Goal: Transaction & Acquisition: Register for event/course

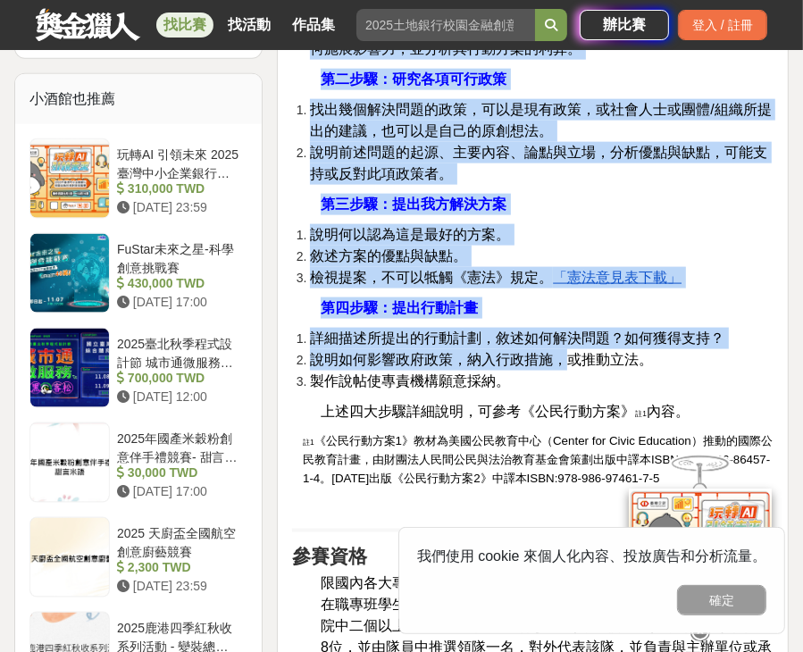
scroll to position [1340, 0]
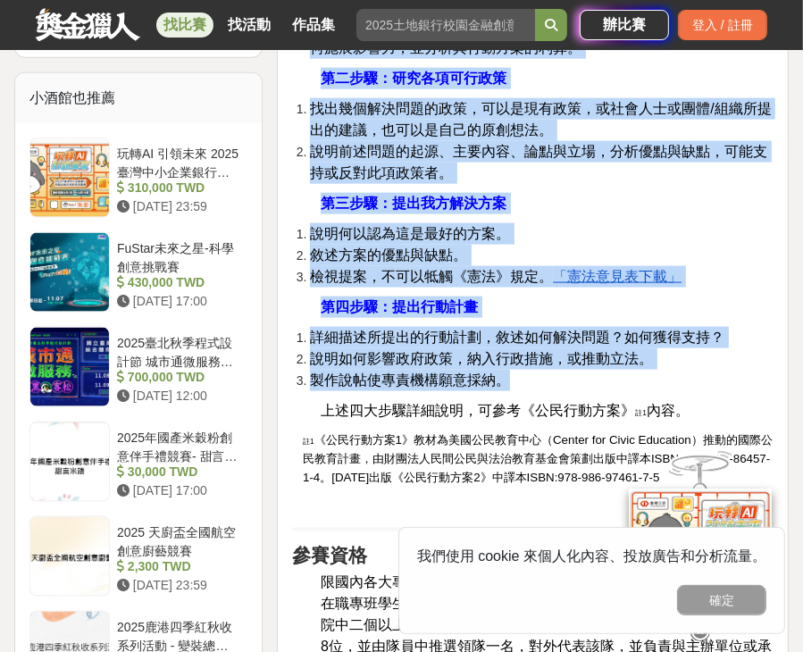
drag, startPoint x: 337, startPoint y: 348, endPoint x: 536, endPoint y: 394, distance: 204.3
copy div "本競賽活動依照「公民行動方案」之 四大步驟 執行：① 確認公共政策問題、② 研究各項可行政策、③ 提出我方解決方案、④ 提出行動計畫 。初審以各隊所提行動方案…"
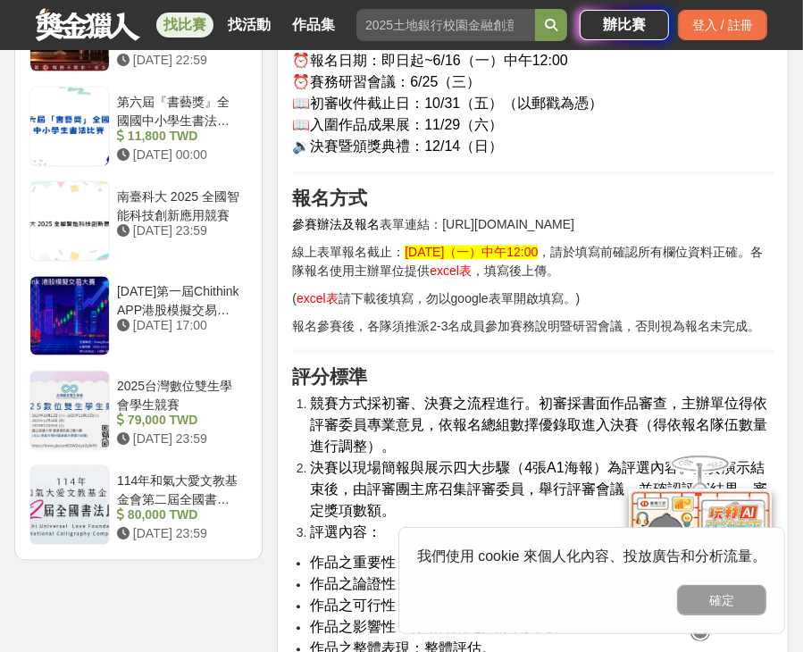
scroll to position [2144, 0]
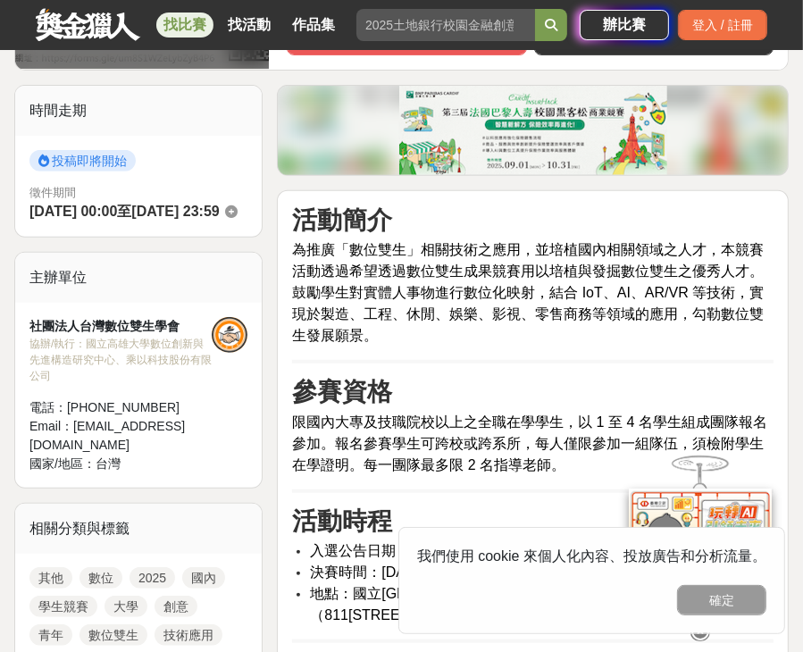
scroll to position [447, 0]
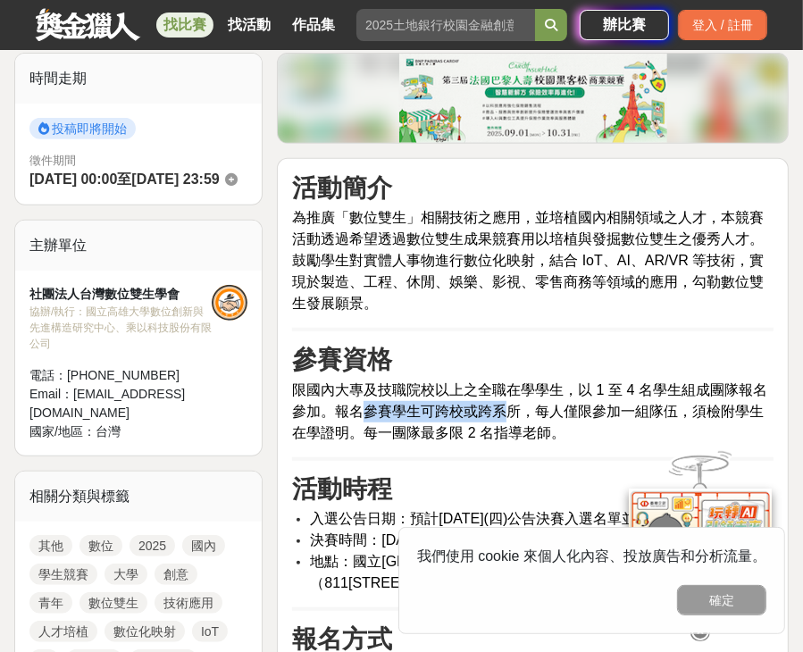
drag, startPoint x: 366, startPoint y: 408, endPoint x: 509, endPoint y: 427, distance: 144.1
click at [509, 427] on span "限國內大專及技職院校以上之全職在學學生，以 1 至 4 名學生組成團隊報名參加。報名參賽學生可跨校或跨系所，每人僅限參加一組隊伍，須檢附學生在學證明。每一團隊…" at bounding box center [529, 411] width 475 height 58
drag, startPoint x: 364, startPoint y: 302, endPoint x: 493, endPoint y: 337, distance: 134.1
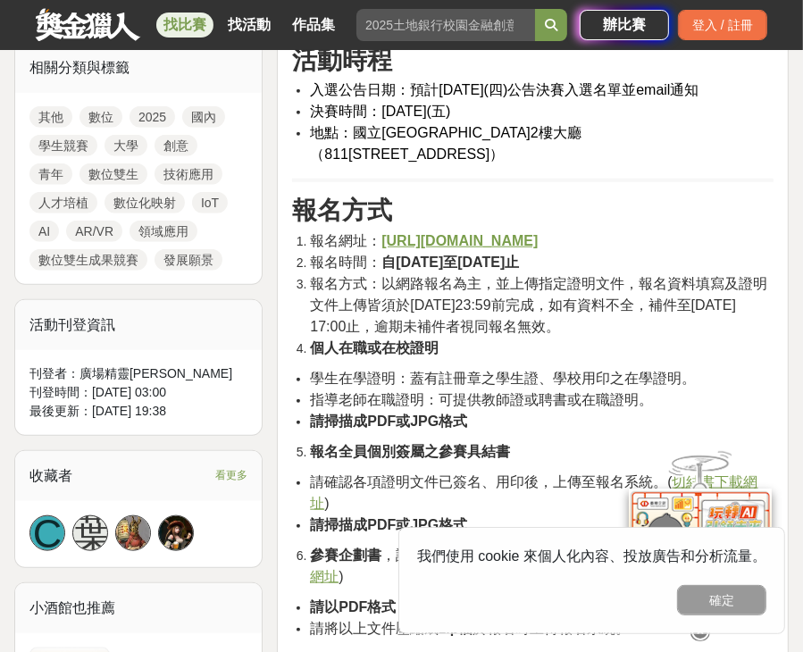
scroll to position [893, 0]
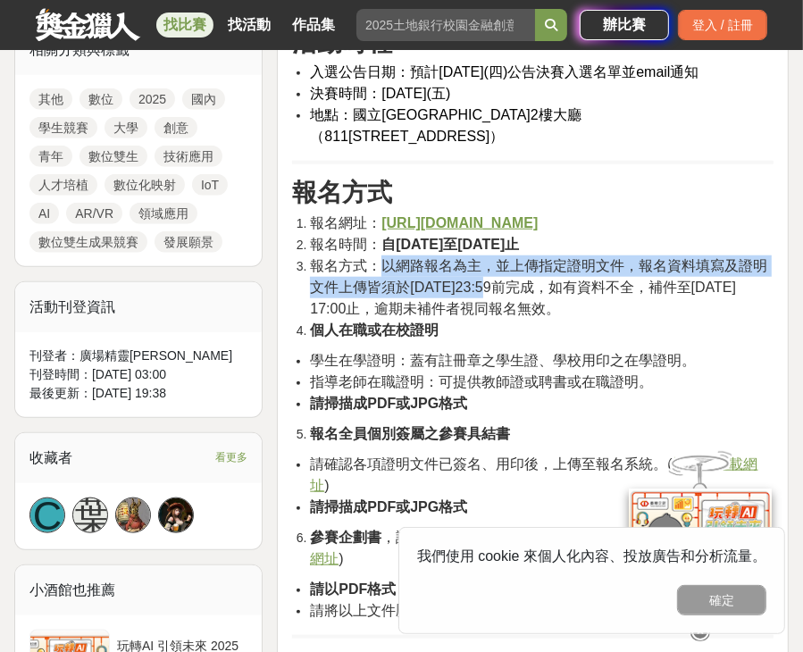
drag, startPoint x: 387, startPoint y: 282, endPoint x: 501, endPoint y: 309, distance: 117.4
click at [501, 309] on span "報名方式：以網路報名為主，並上傳指定證明文件，報名資料填寫及證明文件上傳皆須於2025年11月15日23:59前完成，如有資料不全，補件至2025年11月18…" at bounding box center [538, 287] width 457 height 58
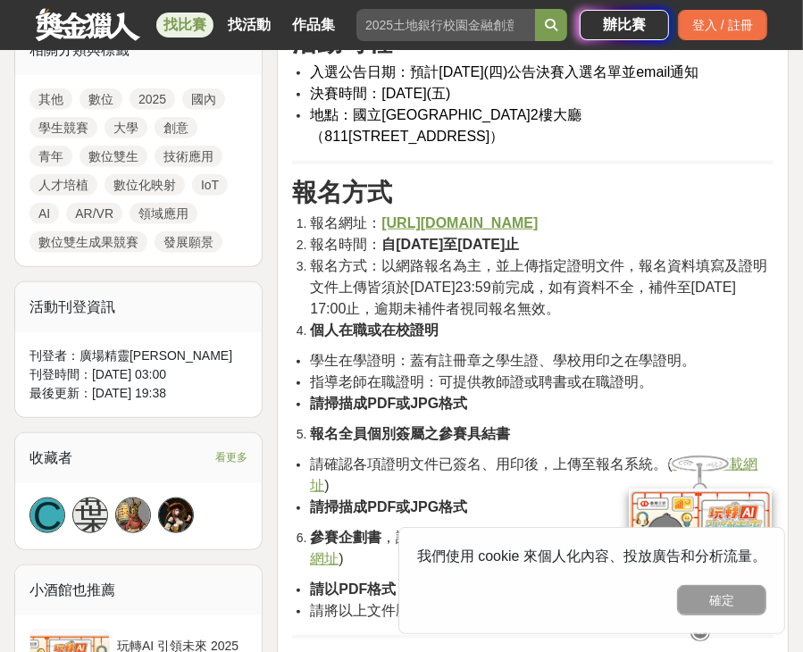
click at [484, 330] on li "個人在職或在校證明" at bounding box center [542, 330] width 464 height 21
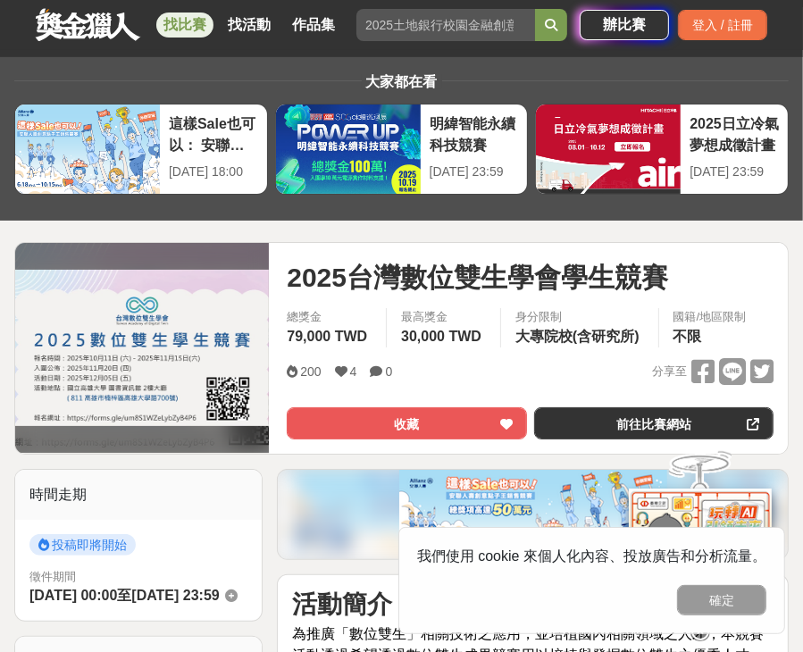
scroll to position [0, 0]
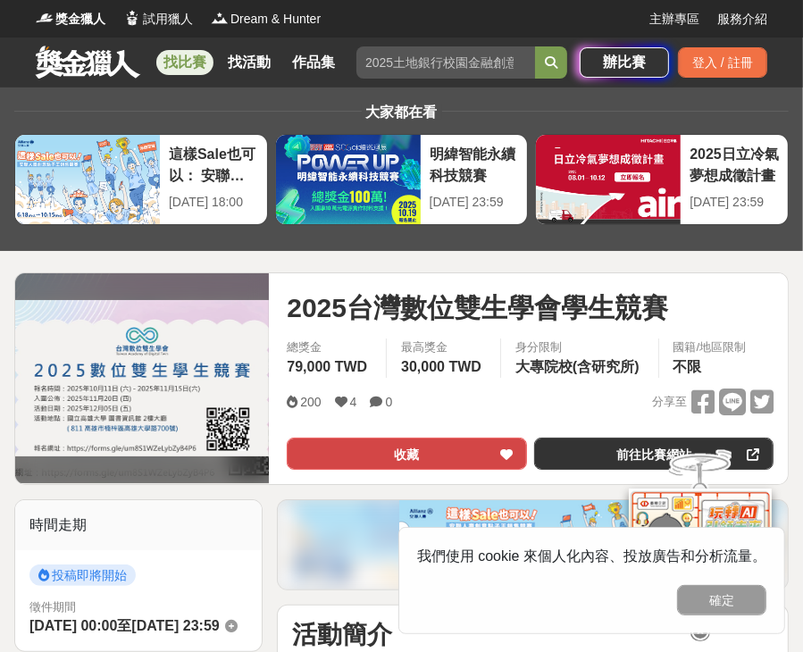
click at [486, 456] on button "收藏" at bounding box center [406, 454] width 239 height 32
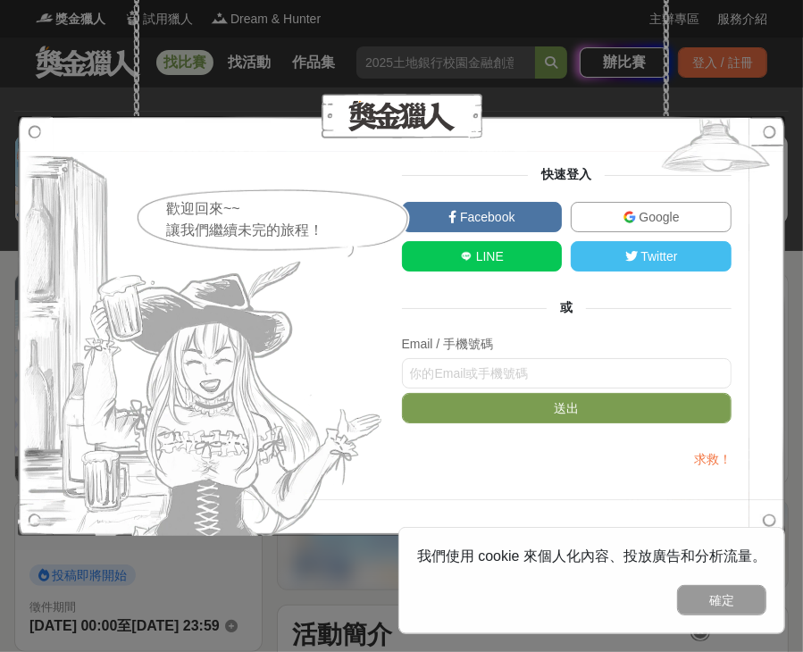
click at [618, 219] on link "Google" at bounding box center [651, 217] width 161 height 30
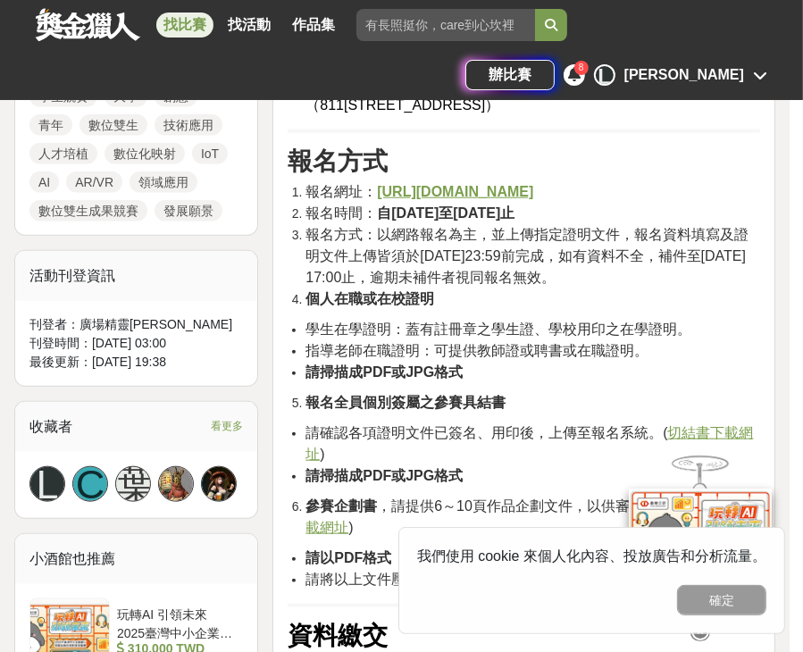
scroll to position [893, 0]
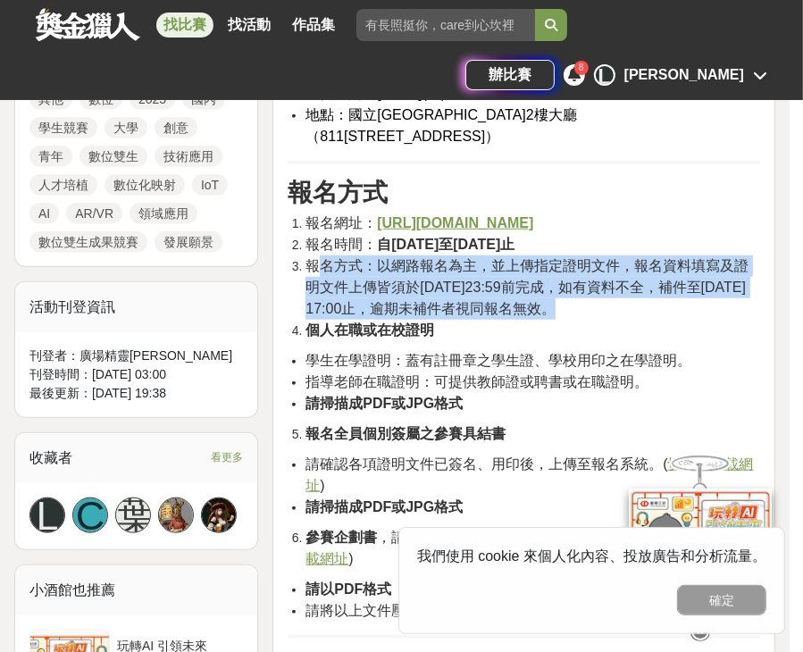
drag, startPoint x: 322, startPoint y: 281, endPoint x: 527, endPoint y: 362, distance: 220.6
click at [542, 331] on ol "報名網址： https://forms.gle/um8S1WZeLybZyB4P6 報名時間： 自2025年10月11日至2025年11月15日止 報名方式：…" at bounding box center [524, 277] width 472 height 129
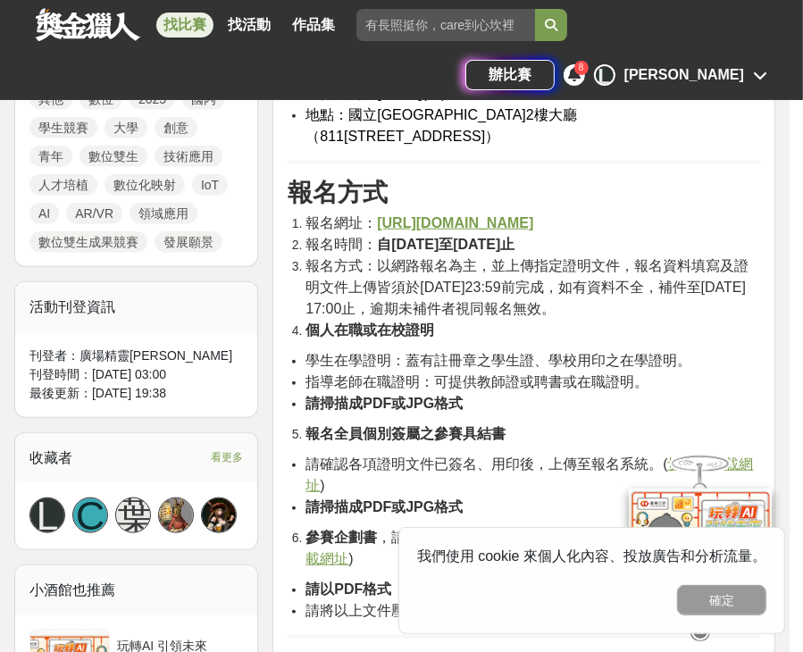
click at [527, 364] on span "學生在學證明：蓋有註冊章之學生證、學校用印之在學證明。" at bounding box center [498, 360] width 386 height 15
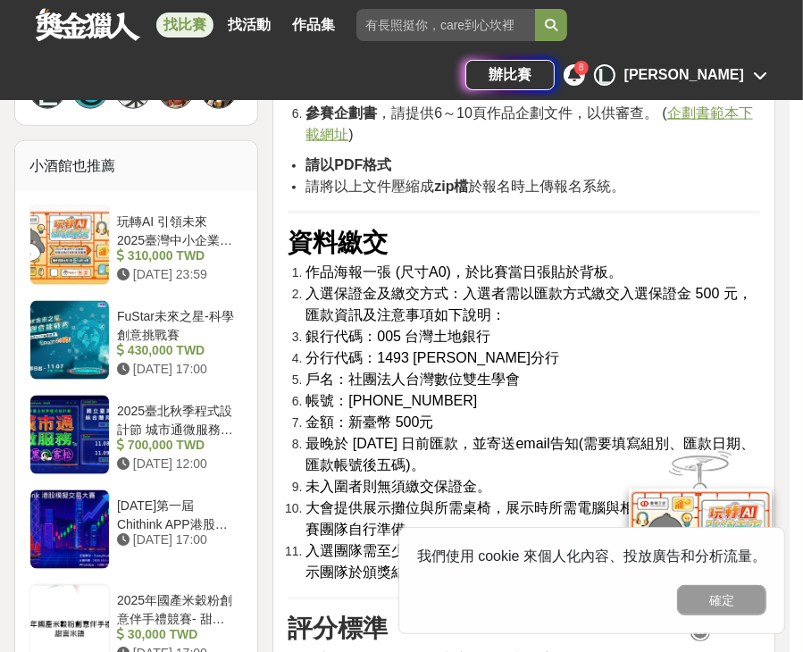
scroll to position [1340, 0]
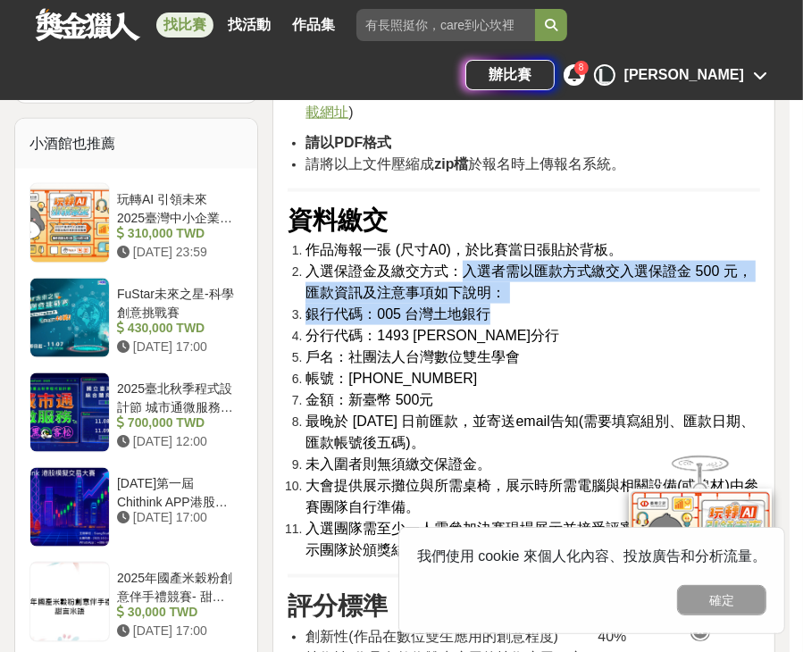
drag, startPoint x: 464, startPoint y: 279, endPoint x: 518, endPoint y: 316, distance: 65.4
click at [518, 314] on ol "作品海報一張 (尺寸A0)，於比賽當日張貼於背板。 入選保證金及繳交方式：入選者需以匯款方式繳交入選保證金 500 元，匯款資訊及注意事項如下說明： 銀行代碼…" at bounding box center [524, 400] width 472 height 322
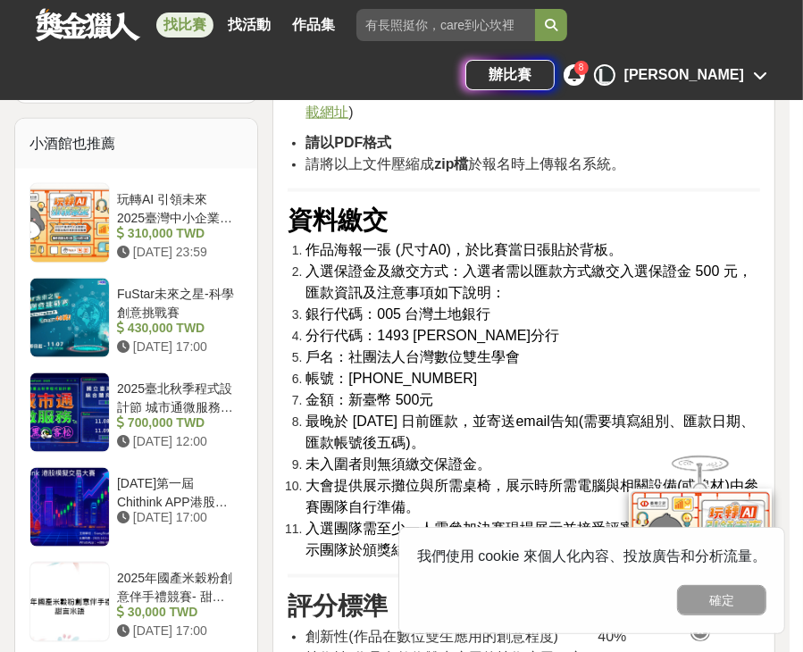
click at [481, 347] on li "分行代碼：1493 楠梓分行" at bounding box center [532, 335] width 455 height 21
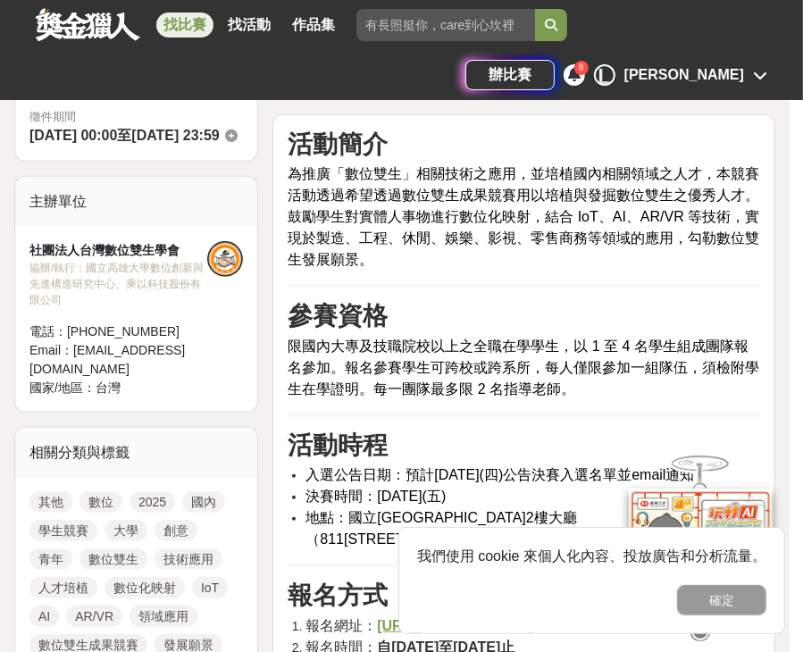
scroll to position [715, 0]
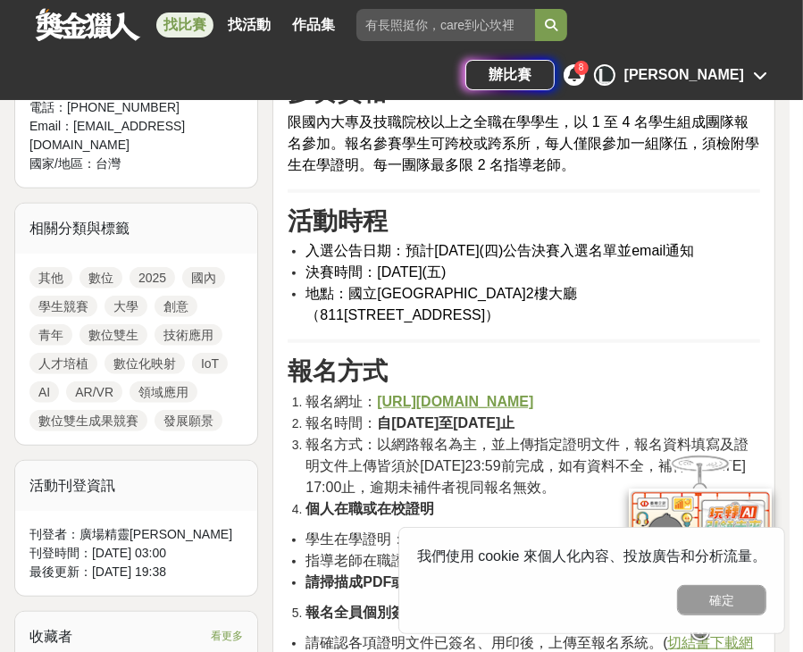
click at [44, 390] on link "AI" at bounding box center [43, 391] width 29 height 21
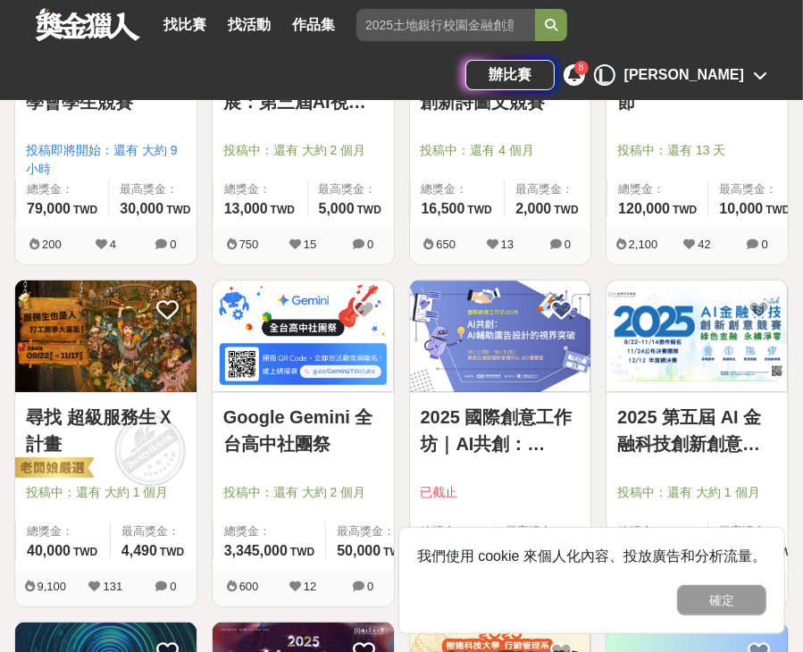
scroll to position [447, 0]
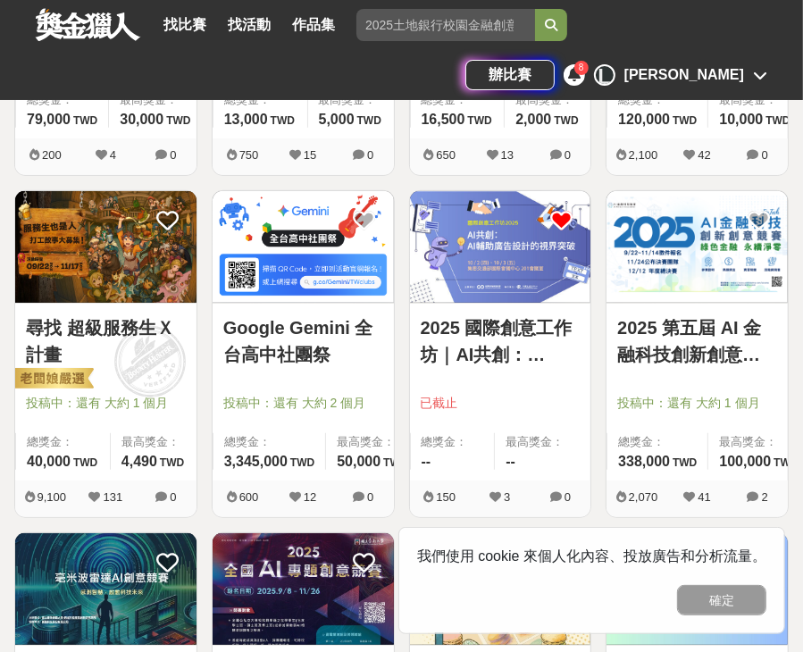
click at [564, 221] on icon at bounding box center [561, 220] width 22 height 22
click at [564, 222] on icon at bounding box center [561, 220] width 22 height 22
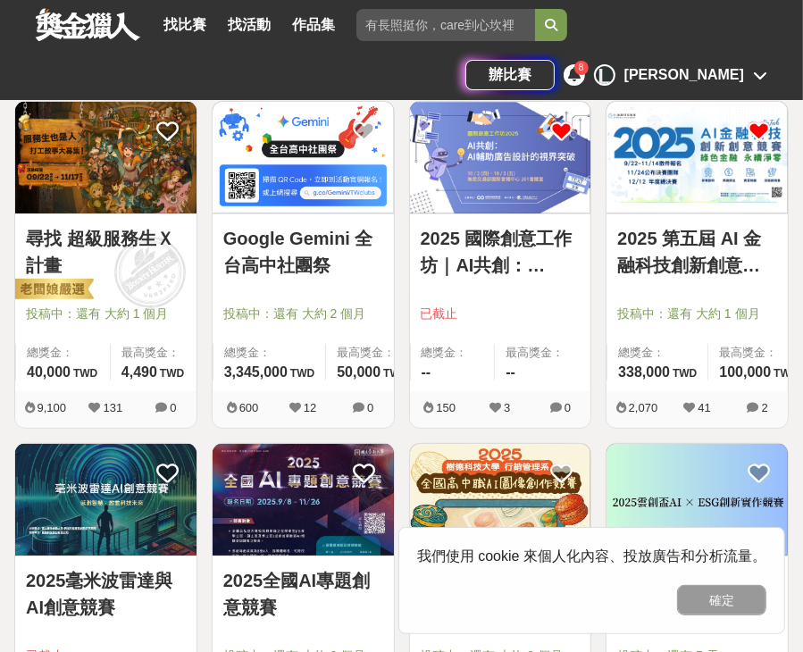
click at [760, 130] on icon at bounding box center [759, 131] width 22 height 22
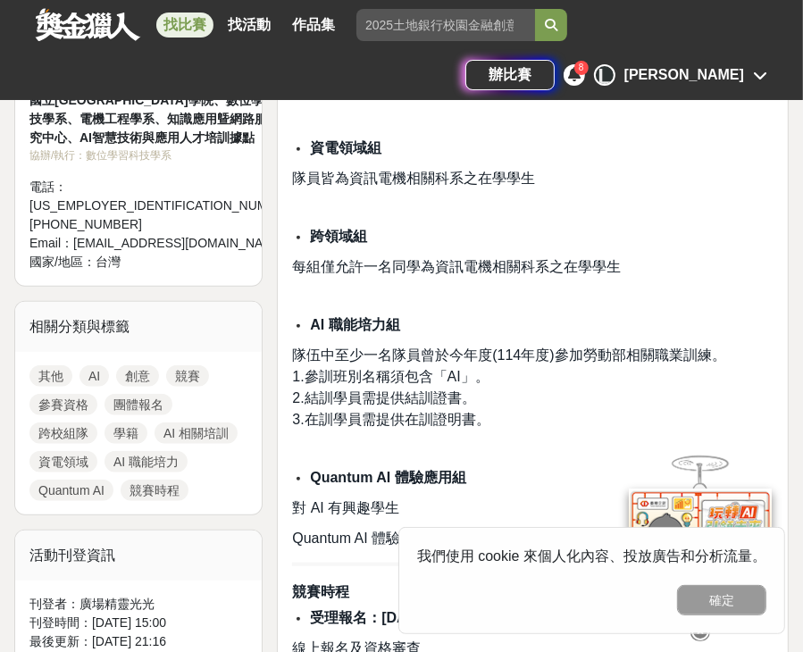
scroll to position [804, 0]
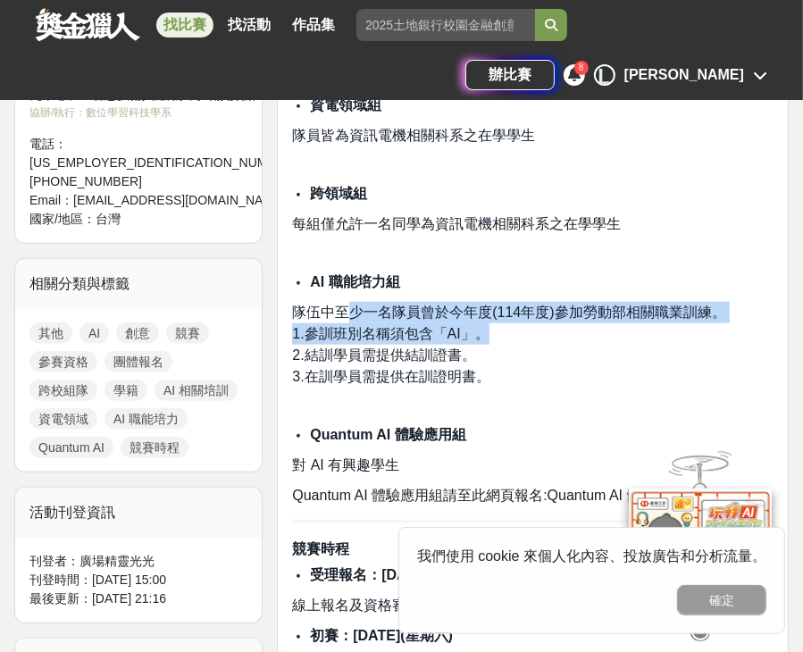
drag, startPoint x: 344, startPoint y: 322, endPoint x: 518, endPoint y: 349, distance: 176.2
click at [518, 349] on p "隊伍中至少一名隊員曾於今年度(114年度)參加勞動部相關職業訓練。 1.參訓班別名稱須包含「AI」。 2.結訓學員需提供結訓證書。 3.在訓學員需提供在訓證明…" at bounding box center [532, 345] width 481 height 86
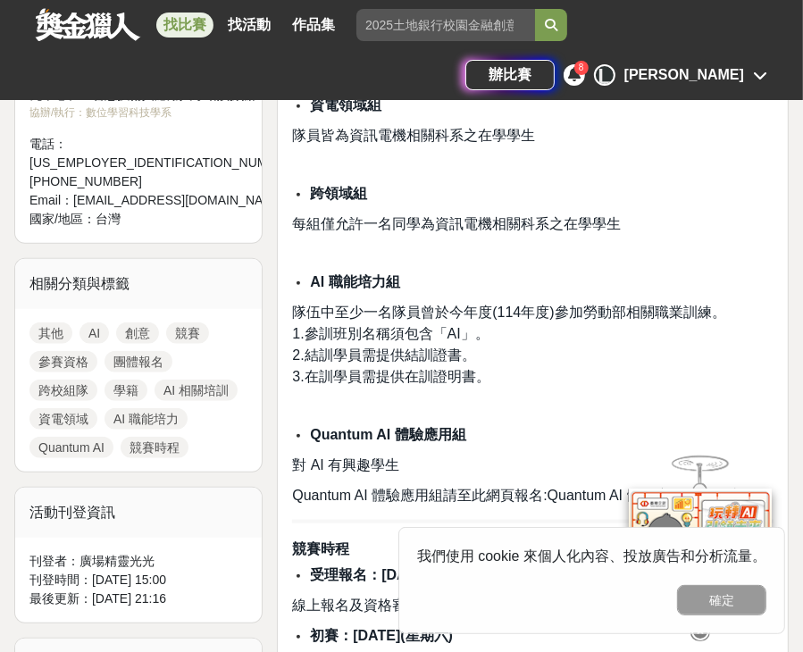
click at [493, 388] on p "隊伍中至少一名隊員曾於今年度(114年度)參加勞動部相關職業訓練。 1.參訓班別名稱須包含「AI」。 2.結訓學員需提供結訓證書。 3.在訓學員需提供在訓證明…" at bounding box center [532, 345] width 481 height 86
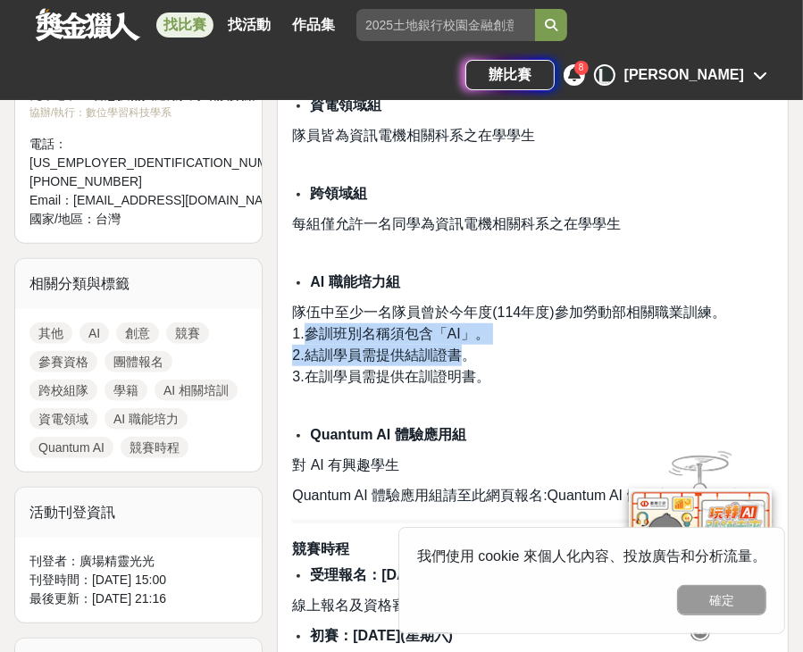
drag, startPoint x: 303, startPoint y: 347, endPoint x: 462, endPoint y: 373, distance: 161.1
click at [462, 373] on p "隊伍中至少一名隊員曾於今年度(114年度)參加勞動部相關職業訓練。 1.參訓班別名稱須包含「AI」。 2.結訓學員需提供結訓證書。 3.在訓學員需提供在訓證明…" at bounding box center [532, 345] width 481 height 86
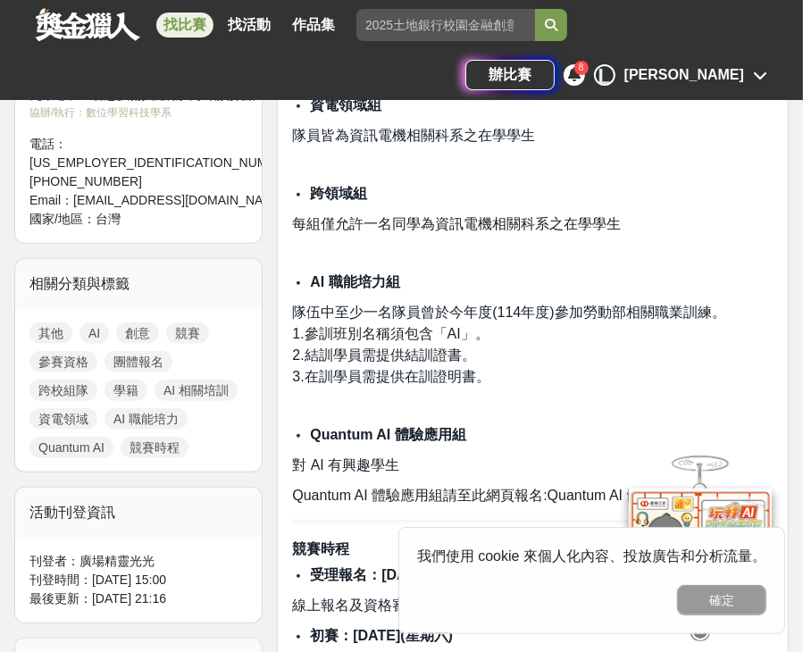
click at [469, 403] on p at bounding box center [532, 406] width 481 height 19
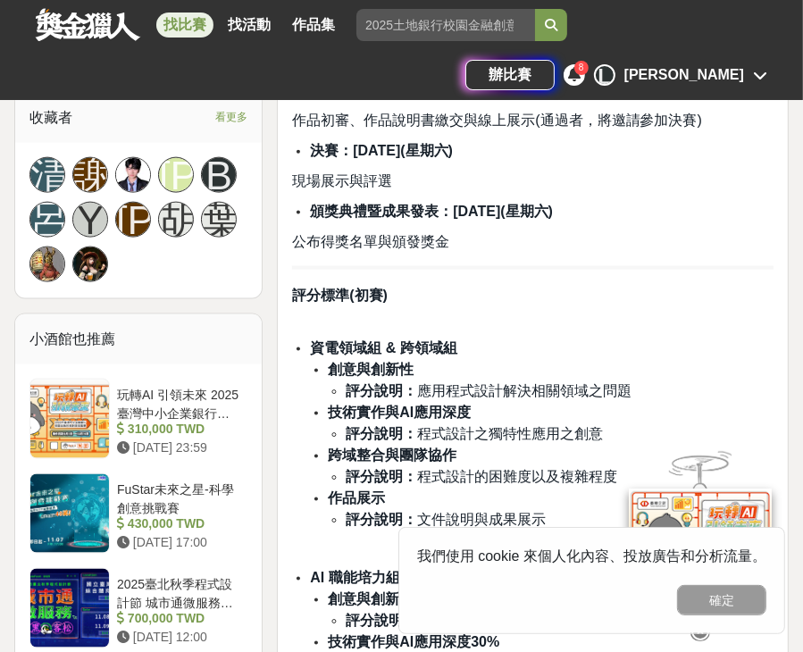
scroll to position [1340, 0]
